Goal: Task Accomplishment & Management: Manage account settings

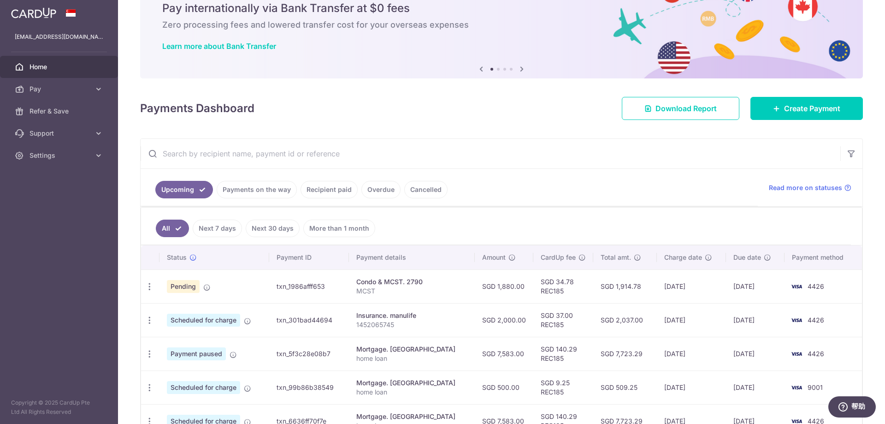
scroll to position [92, 0]
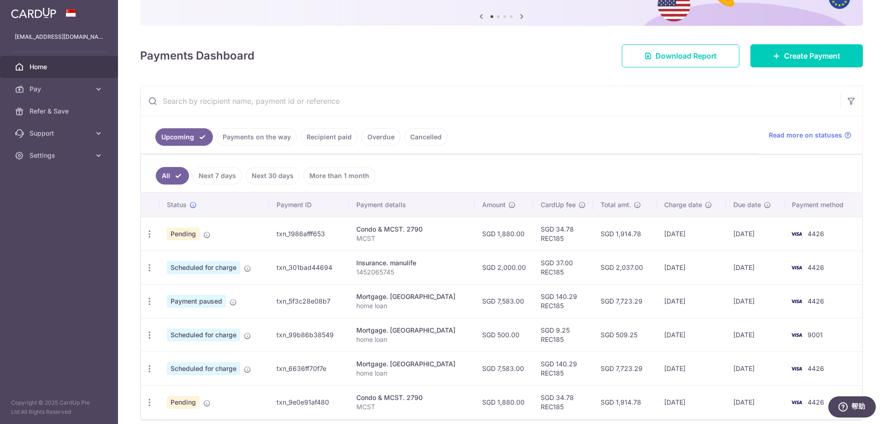
click at [248, 136] on link "Payments on the way" at bounding box center [257, 137] width 80 height 18
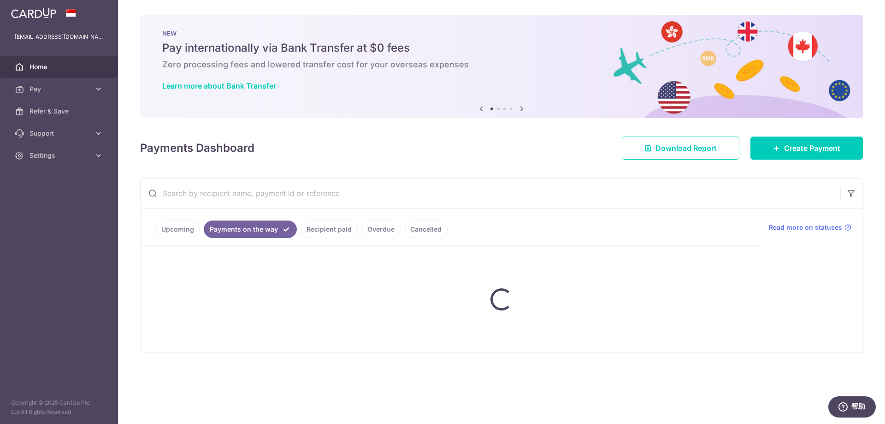
scroll to position [0, 0]
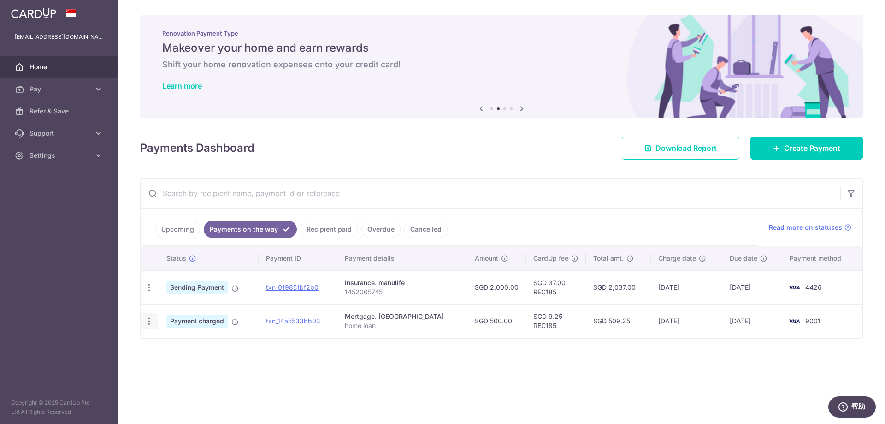
click at [148, 323] on icon "button" at bounding box center [149, 321] width 10 height 10
click at [344, 355] on div "Status Payment ID Payment details Amount CardUp fee Total amt. Charge date Due …" at bounding box center [502, 309] width 722 height 126
click at [40, 68] on span "Home" at bounding box center [60, 66] width 61 height 9
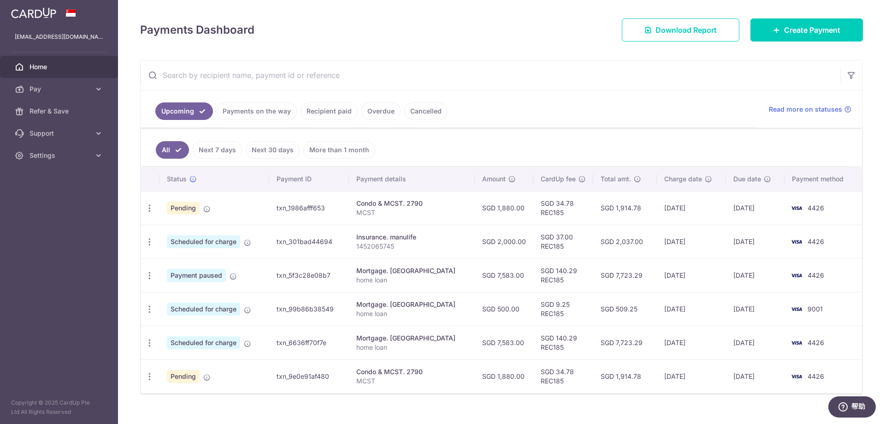
scroll to position [132, 0]
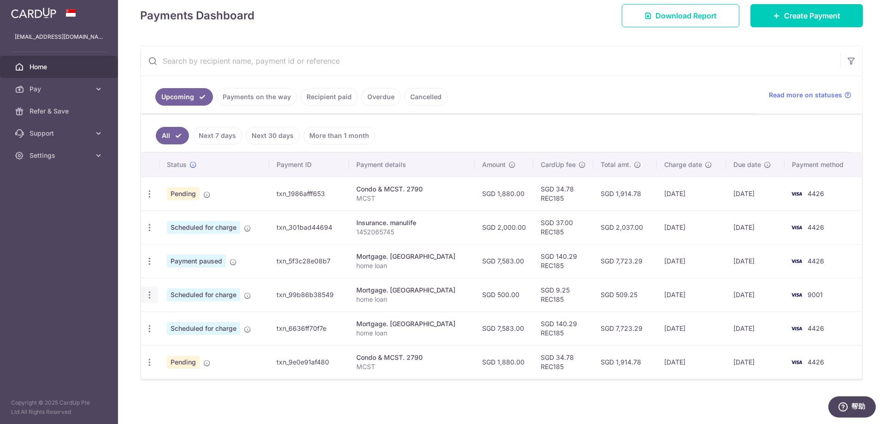
click at [152, 294] on icon "button" at bounding box center [150, 295] width 10 height 10
click at [195, 344] on span "Cancel payment" at bounding box center [199, 342] width 62 height 11
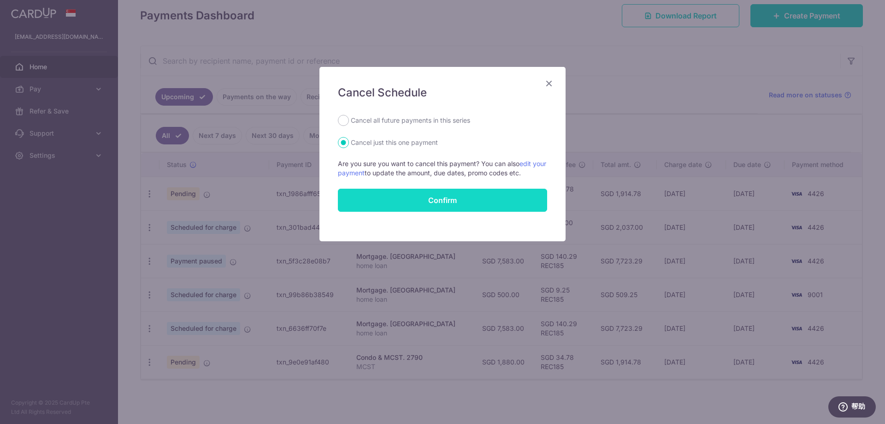
click at [452, 204] on button "Confirm" at bounding box center [442, 200] width 209 height 23
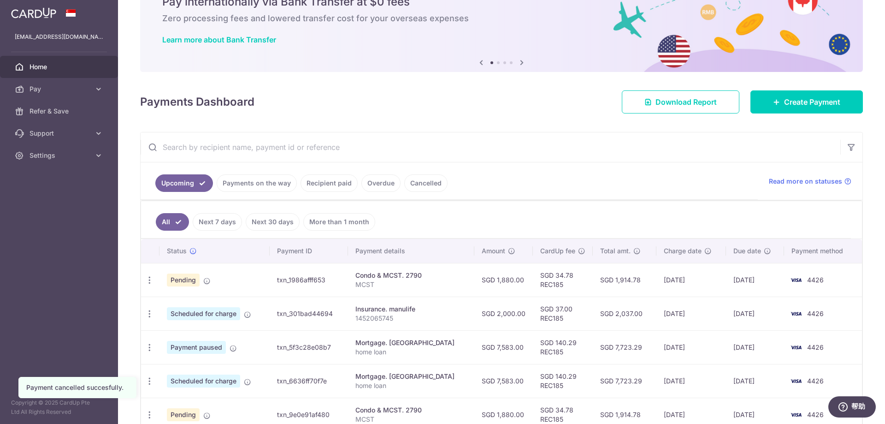
scroll to position [92, 0]
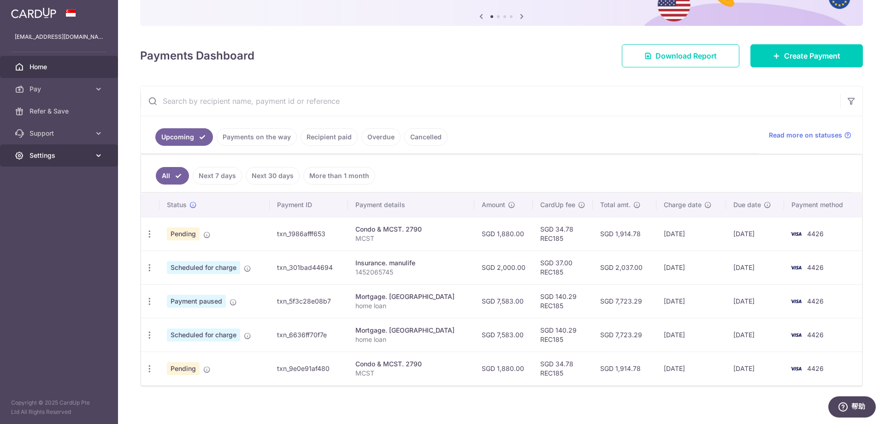
click at [97, 156] on icon at bounding box center [98, 155] width 9 height 9
click at [43, 197] on span "Logout" at bounding box center [60, 199] width 61 height 9
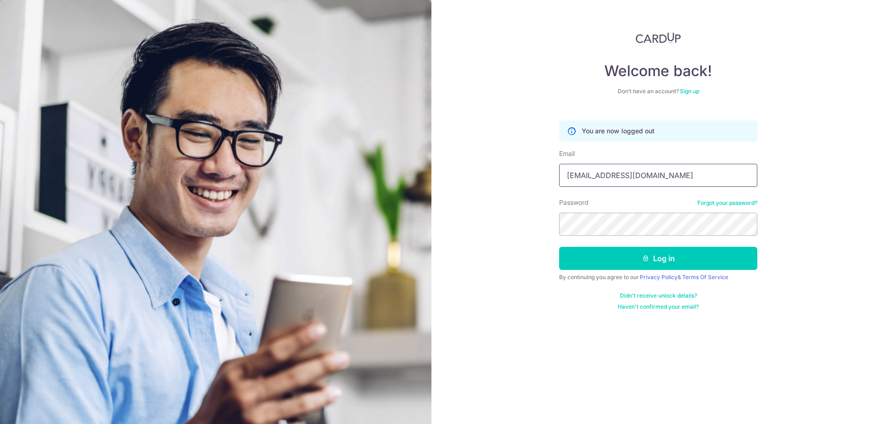
click at [668, 179] on input "xuc116@gmail.com" at bounding box center [658, 175] width 198 height 23
type input "[EMAIL_ADDRESS][DOMAIN_NAME]"
click at [637, 255] on button "Log in" at bounding box center [658, 258] width 198 height 23
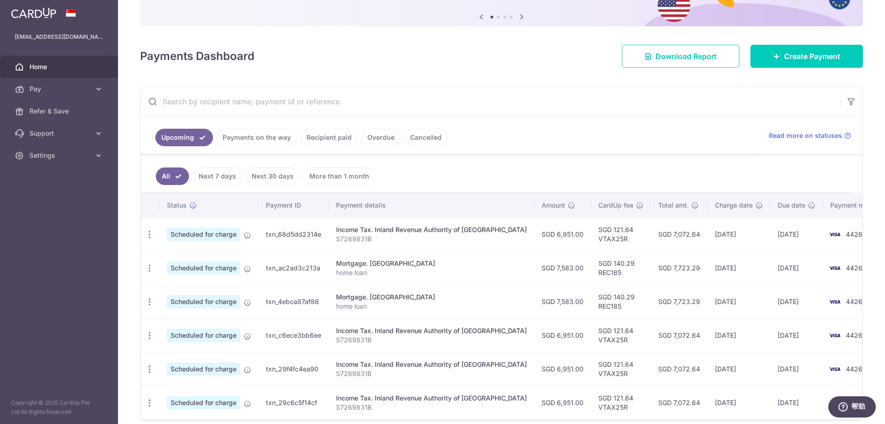
scroll to position [92, 0]
